Goal: Transaction & Acquisition: Purchase product/service

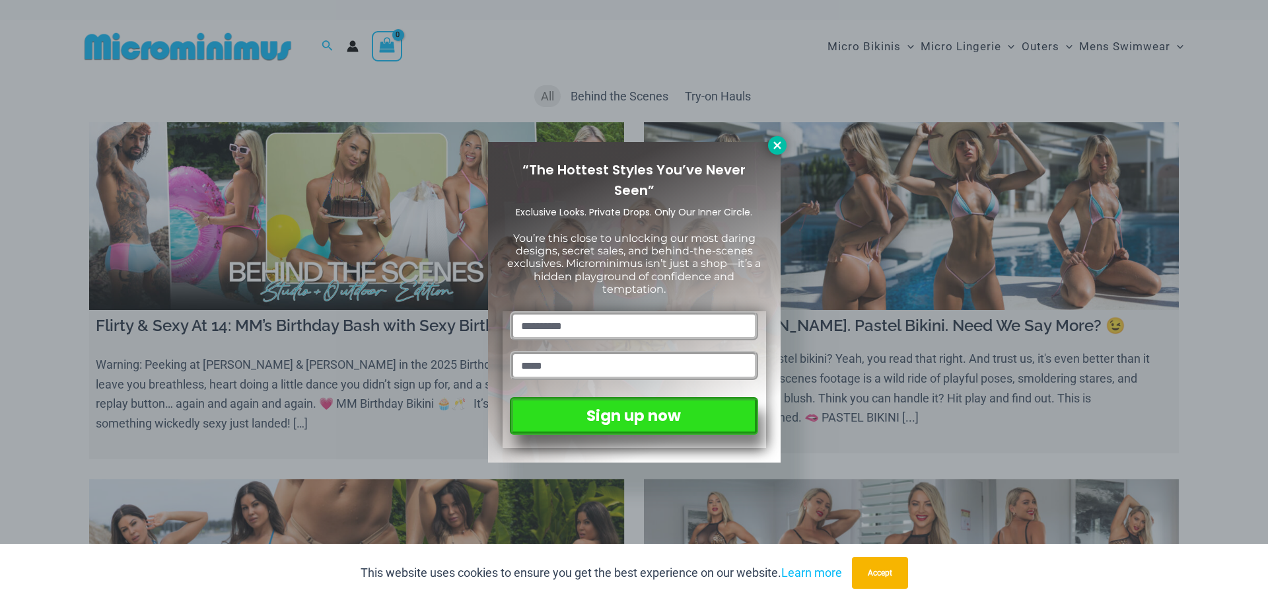
click at [776, 139] on button at bounding box center [777, 145] width 18 height 18
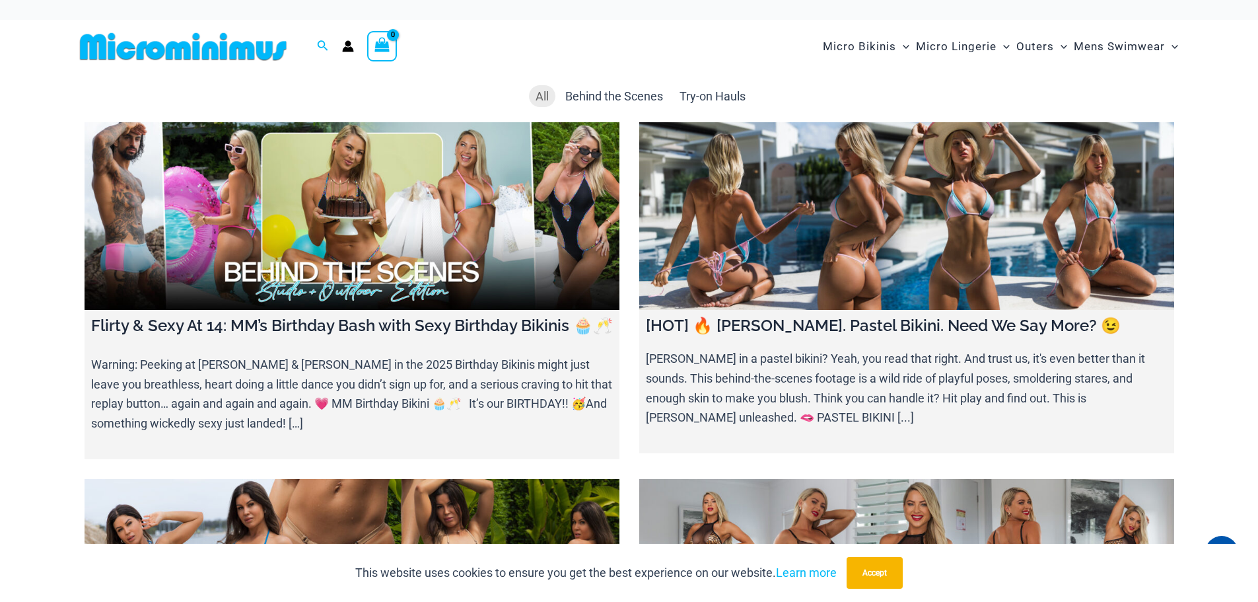
click at [250, 50] on img at bounding box center [183, 47] width 217 height 30
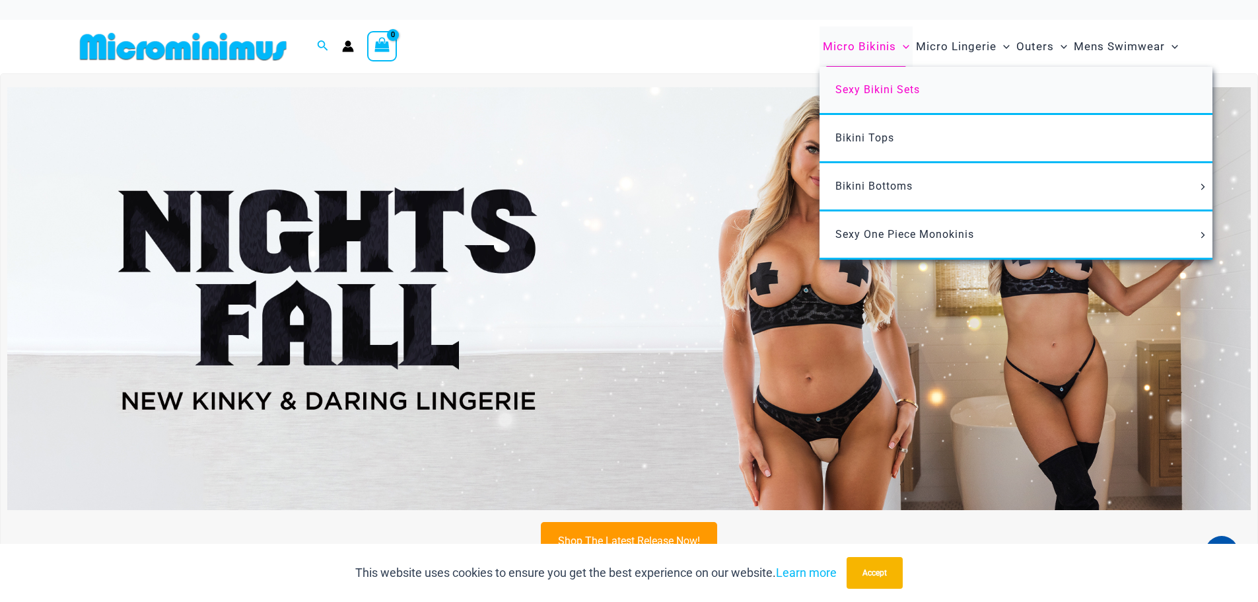
click at [864, 94] on span "Sexy Bikini Sets" at bounding box center [877, 89] width 85 height 13
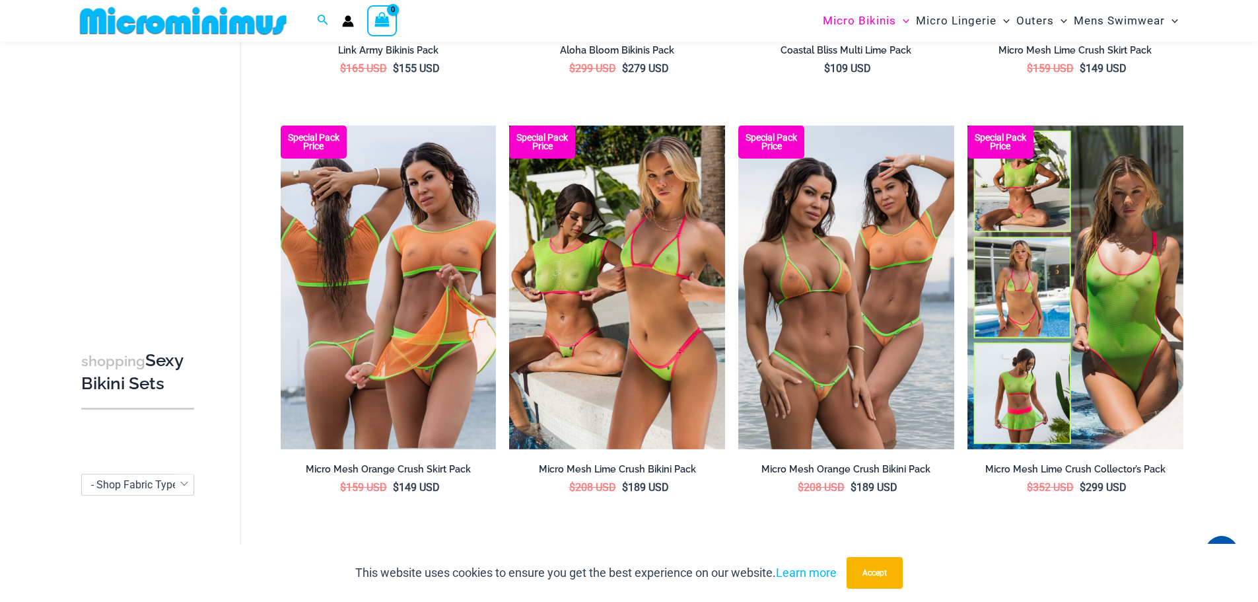
scroll to position [3224, 0]
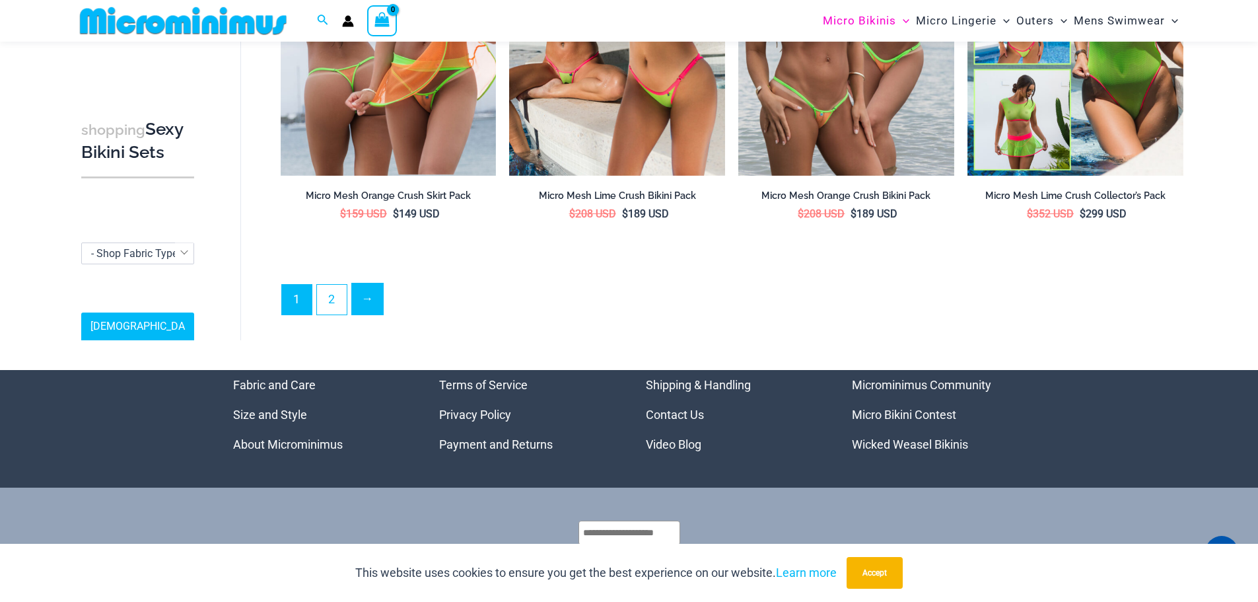
click at [366, 299] on link "→" at bounding box center [367, 298] width 31 height 31
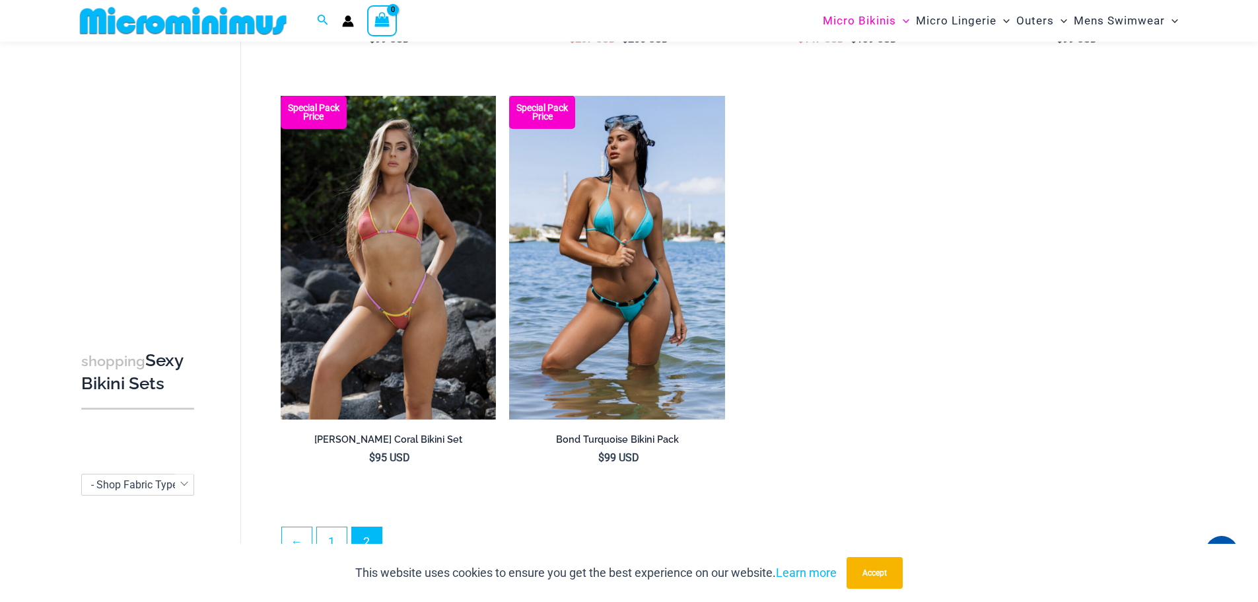
scroll to position [2100, 0]
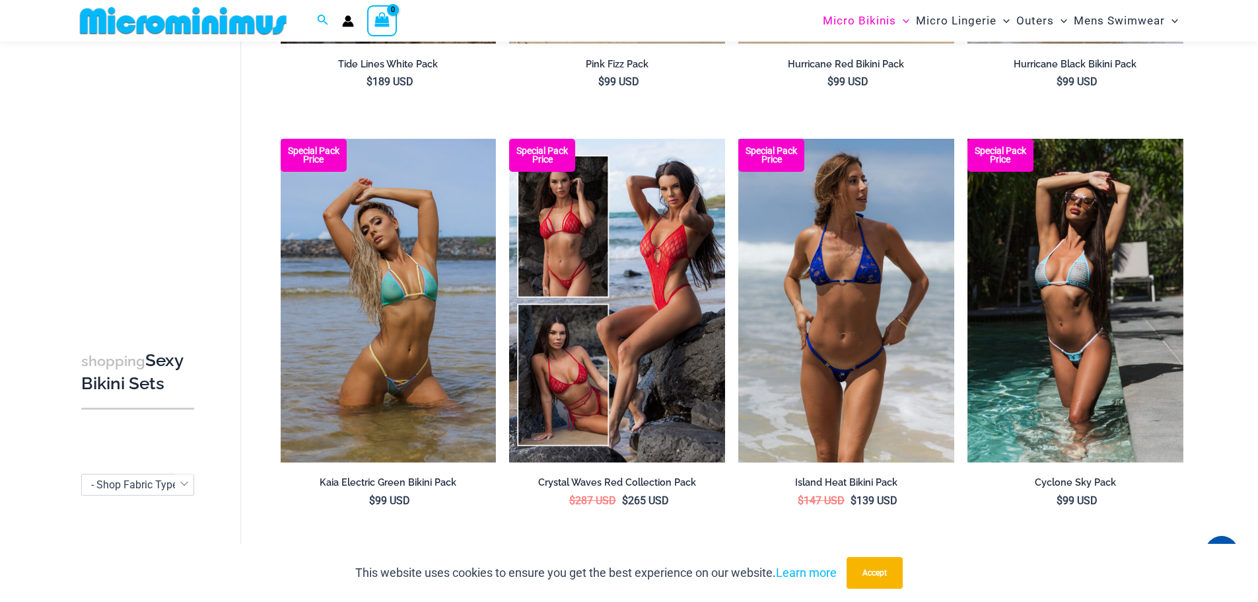
click at [885, 326] on img at bounding box center [846, 301] width 216 height 324
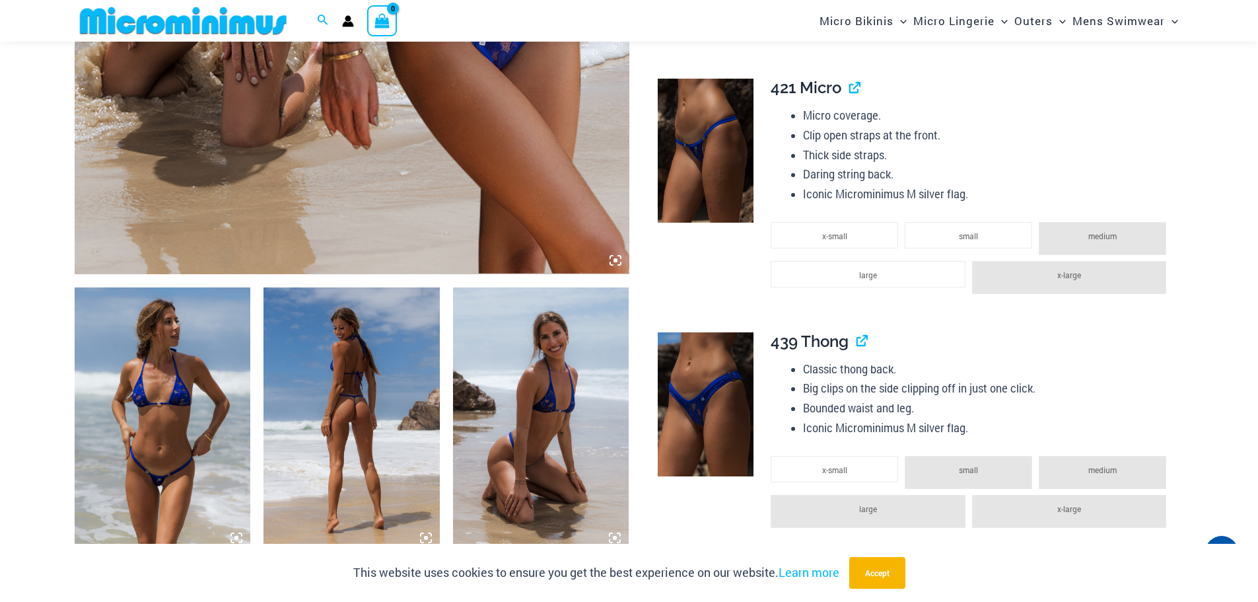
scroll to position [592, 0]
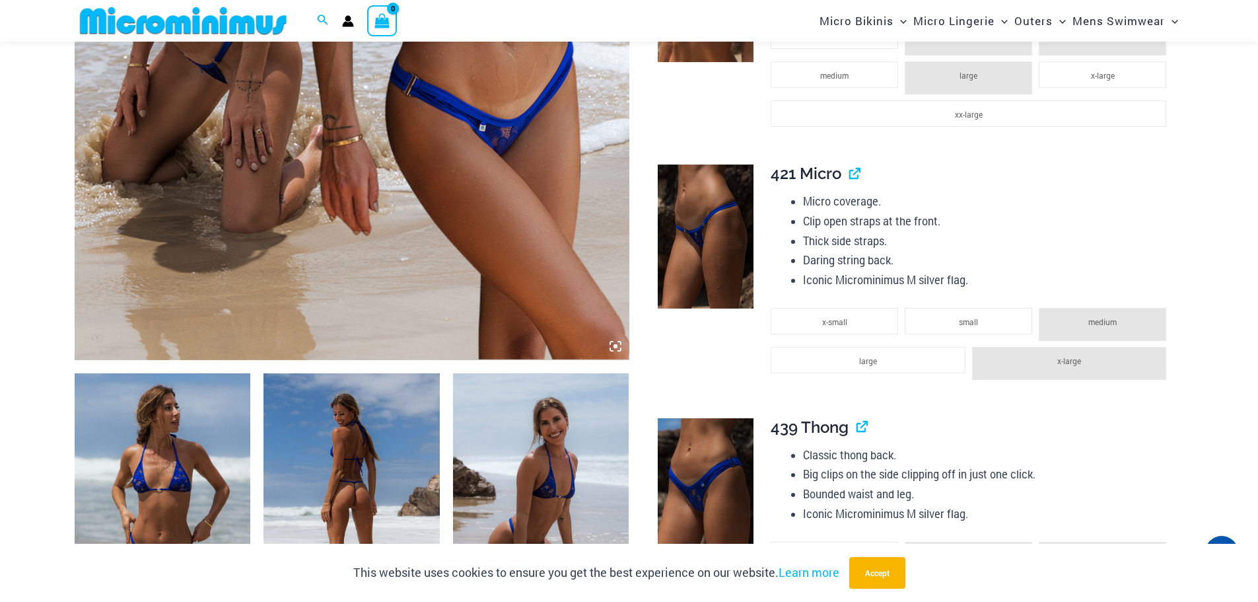
click at [1090, 320] on li "medium" at bounding box center [1102, 324] width 127 height 33
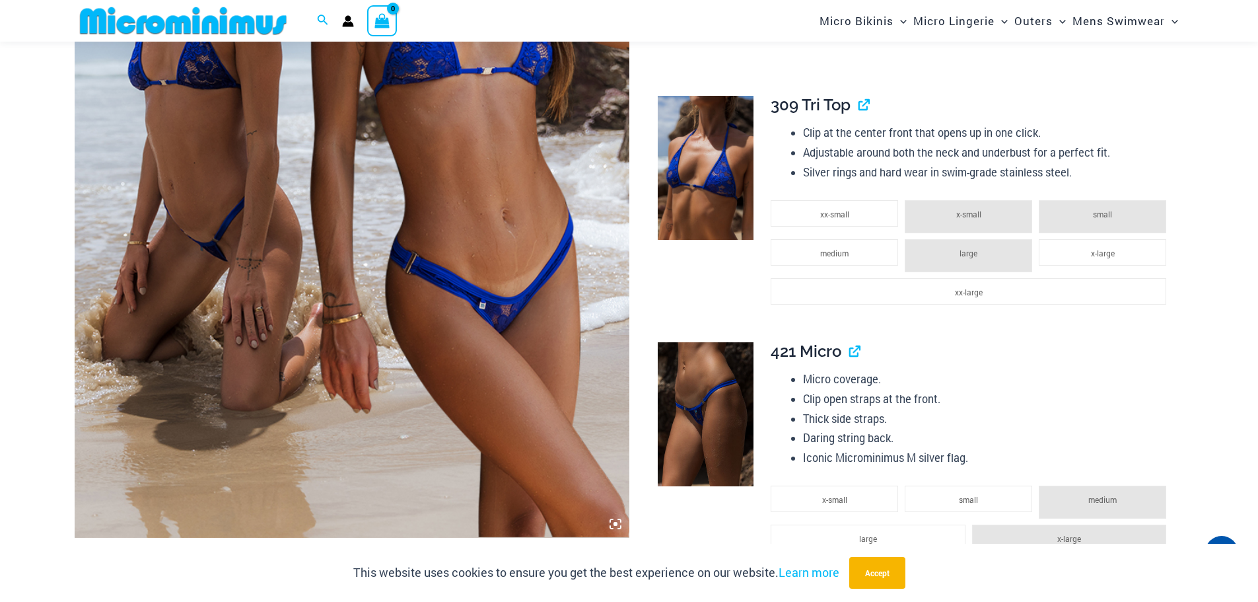
scroll to position [196, 0]
